Goal: Information Seeking & Learning: Learn about a topic

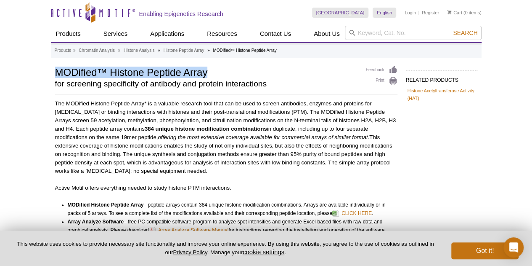
drag, startPoint x: 56, startPoint y: 71, endPoint x: 211, endPoint y: 69, distance: 155.8
click at [211, 69] on h1 "MODified™ Histone Peptide Array" at bounding box center [206, 71] width 303 height 13
click at [127, 71] on h1 "MODified™ Histone Peptide Array" at bounding box center [206, 71] width 303 height 13
drag, startPoint x: 54, startPoint y: 74, endPoint x: 229, endPoint y: 71, distance: 175.1
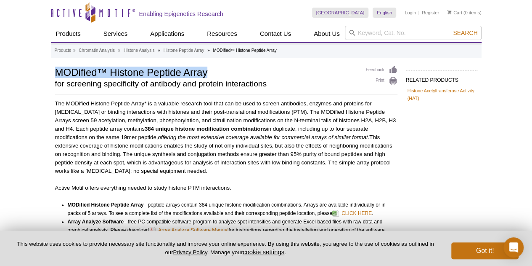
copy h1 "MODified™ Histone Peptide Array"
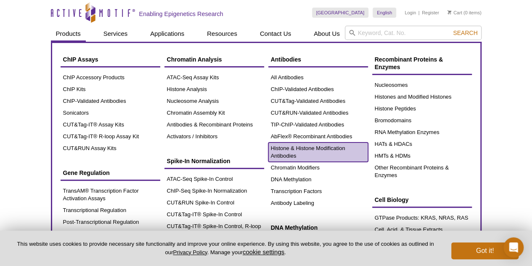
click at [297, 150] on link "Histone & Histone Modification Antibodies" at bounding box center [319, 151] width 100 height 19
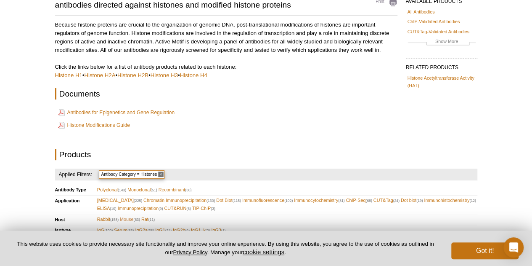
scroll to position [55, 0]
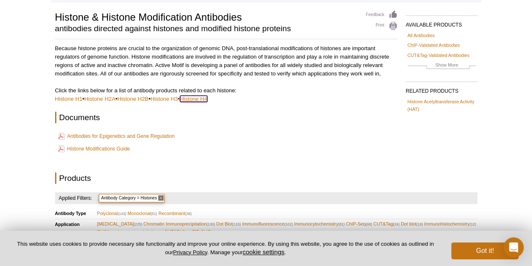
click at [199, 98] on link "Histone H4" at bounding box center [193, 99] width 27 height 6
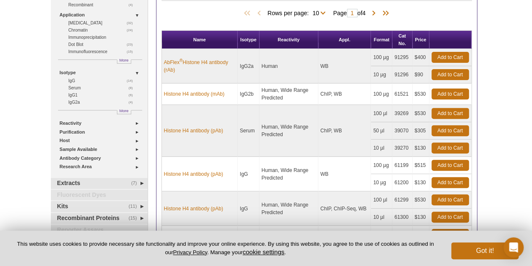
scroll to position [94, 0]
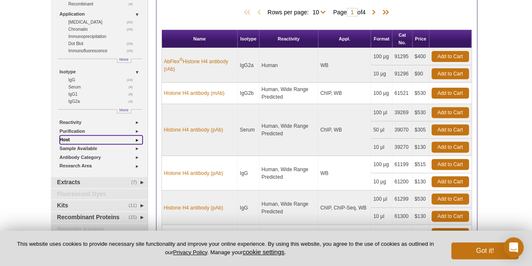
click at [135, 138] on link "Host" at bounding box center [101, 139] width 83 height 9
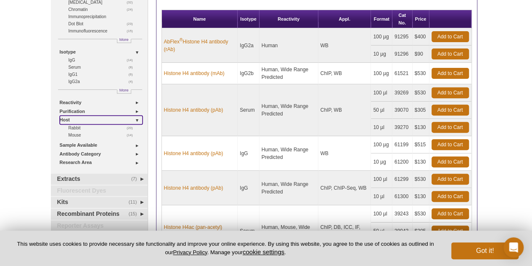
scroll to position [117, 0]
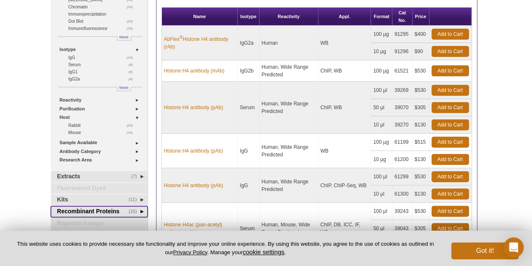
click at [122, 209] on link "(15) Recombinant Proteins" at bounding box center [99, 211] width 97 height 11
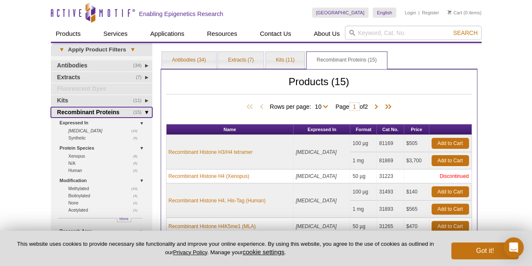
click at [146, 112] on link "(15) Recombinant Proteins" at bounding box center [101, 112] width 101 height 11
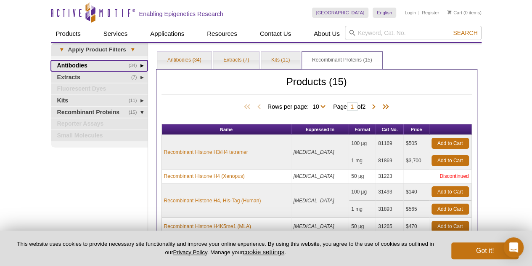
click at [142, 64] on link "(34) Antibodies" at bounding box center [99, 65] width 97 height 11
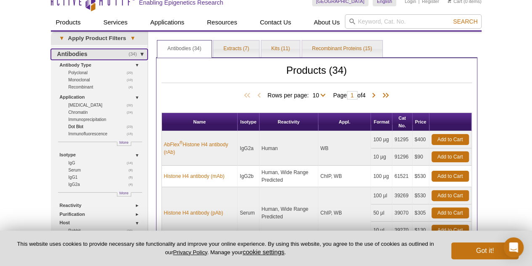
scroll to position [12, 0]
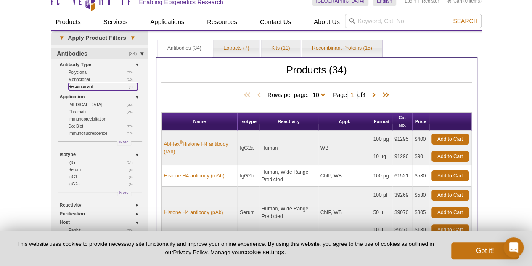
click at [89, 85] on link "(4) Recombinant" at bounding box center [103, 86] width 69 height 7
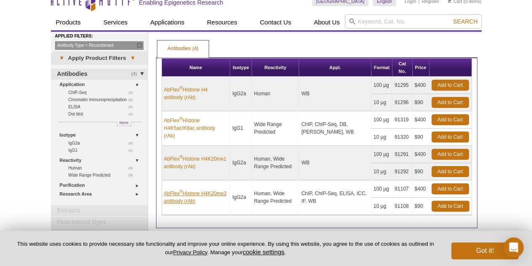
scroll to position [11, 0]
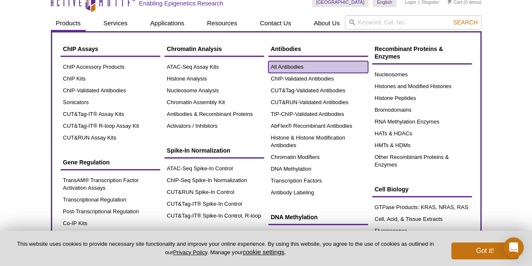
click at [278, 66] on link "All Antibodies" at bounding box center [319, 67] width 100 height 12
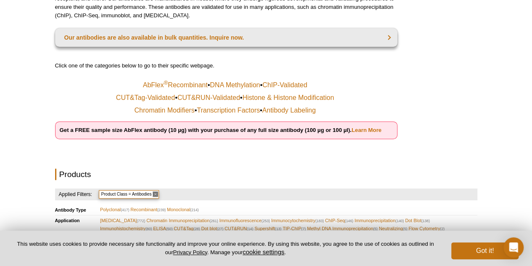
scroll to position [131, 0]
click at [263, 99] on link "Histone & Histone Modification" at bounding box center [288, 97] width 92 height 8
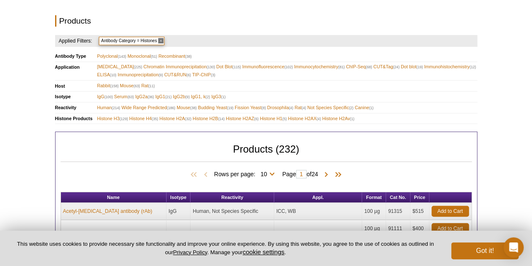
scroll to position [212, 0]
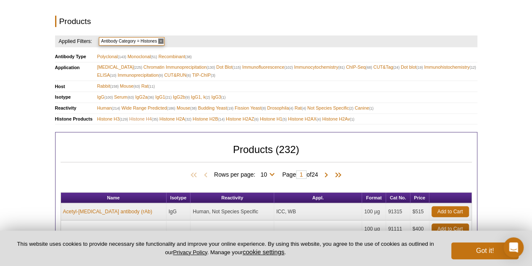
click at [143, 117] on span "Histone H4 (35)" at bounding box center [143, 119] width 29 height 8
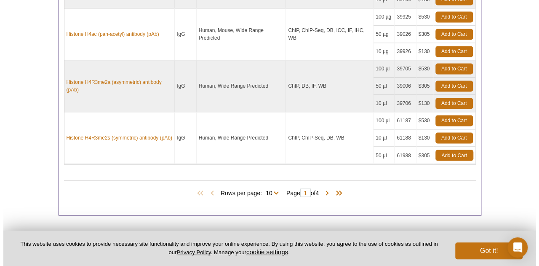
scroll to position [654, 0]
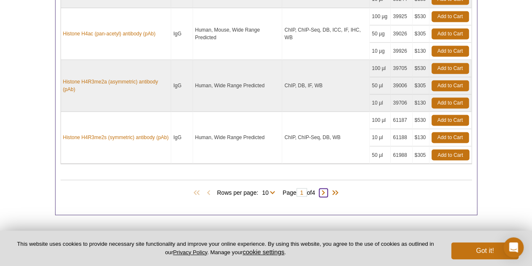
click at [325, 188] on span at bounding box center [323, 192] width 8 height 8
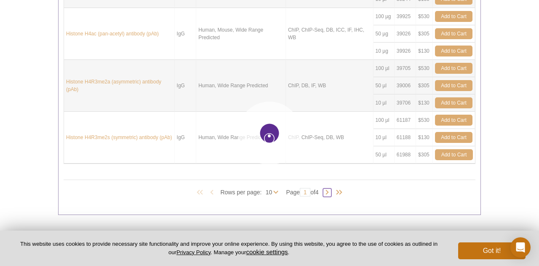
type input "2"
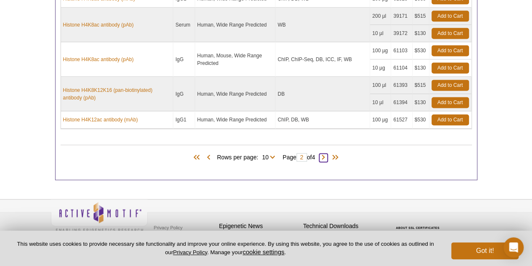
scroll to position [571, 0]
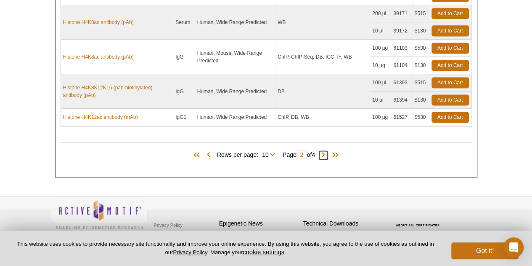
click at [327, 151] on span at bounding box center [323, 155] width 8 height 8
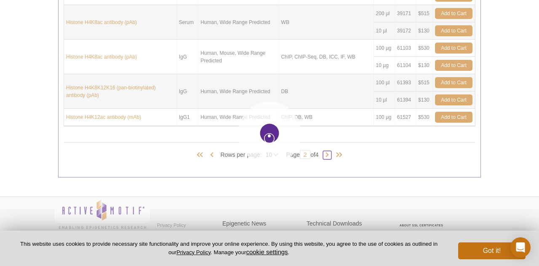
type input "3"
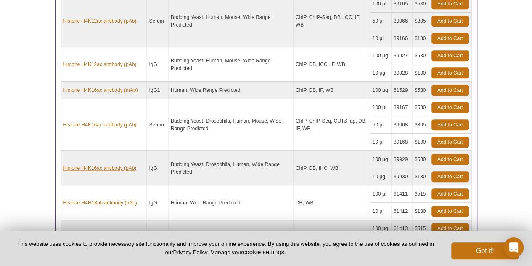
scroll to position [407, 0]
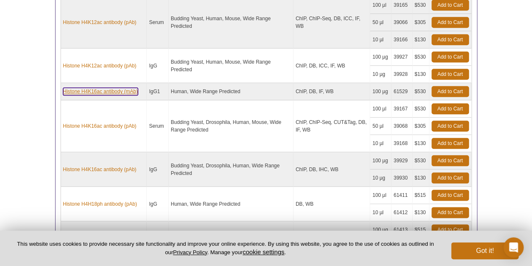
click at [84, 89] on link "Histone H4K16ac antibody (mAb)" at bounding box center [100, 92] width 75 height 8
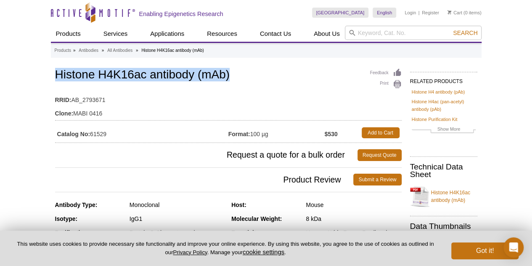
drag, startPoint x: 58, startPoint y: 75, endPoint x: 239, endPoint y: 77, distance: 181.0
click at [239, 77] on h1 "Histone H4K16ac antibody (mAb)" at bounding box center [228, 75] width 347 height 14
copy h1 "Histone H4K16ac antibody (mAb)"
